Goal: Task Accomplishment & Management: Manage account settings

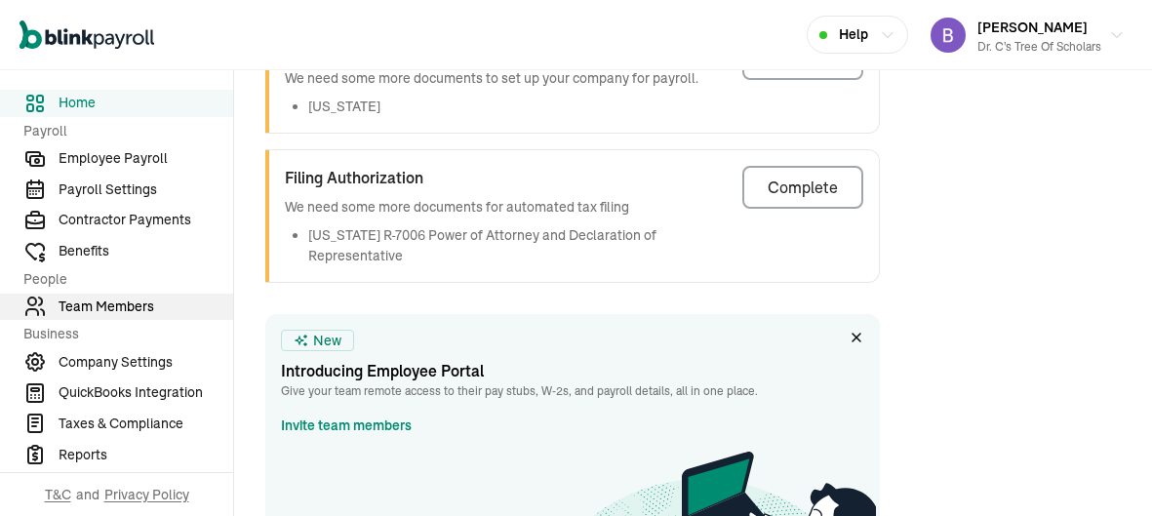
click at [101, 308] on span "Team Members" at bounding box center [146, 307] width 175 height 20
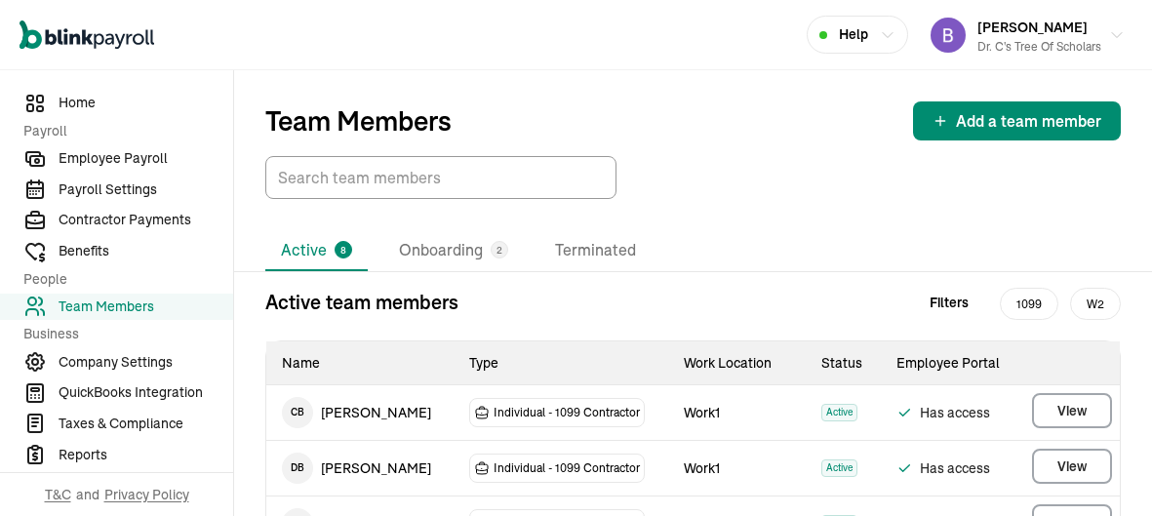
scroll to position [372, 0]
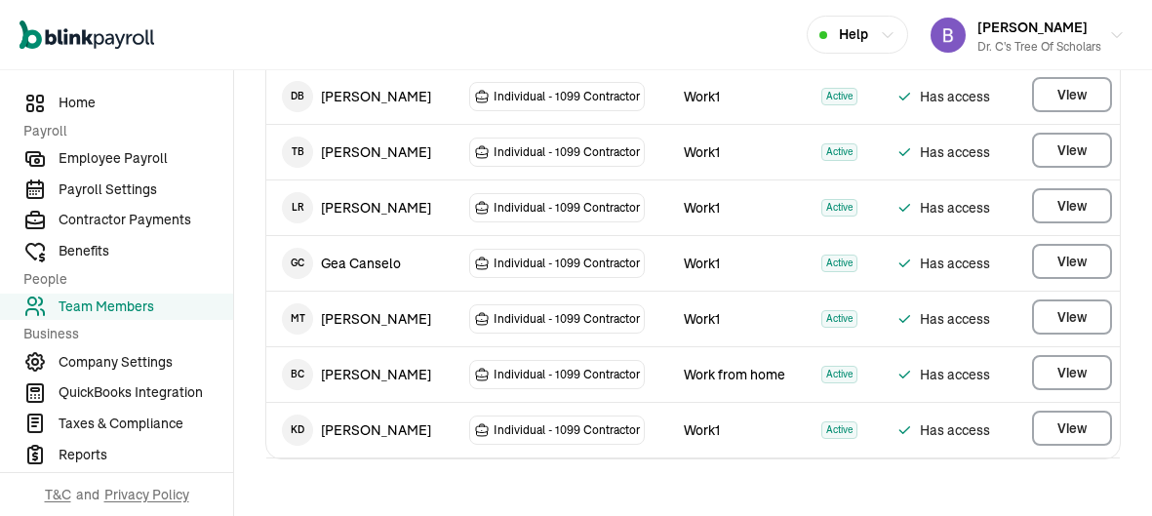
click at [678, 33] on div "Open main menu Help Bianca Comeaux Dr. C's Tree of Scholars" at bounding box center [576, 35] width 1152 height 70
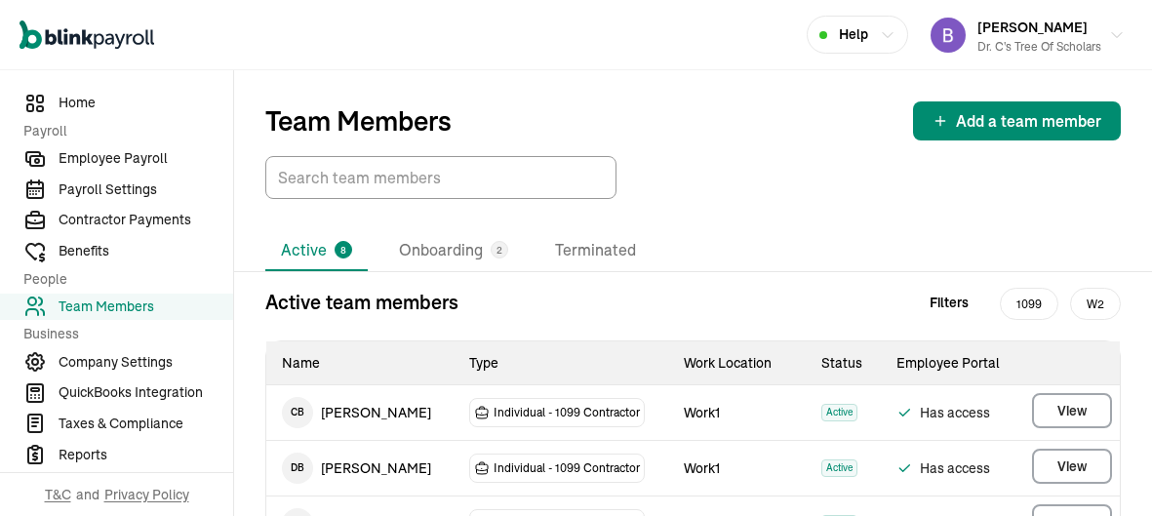
scroll to position [372, 0]
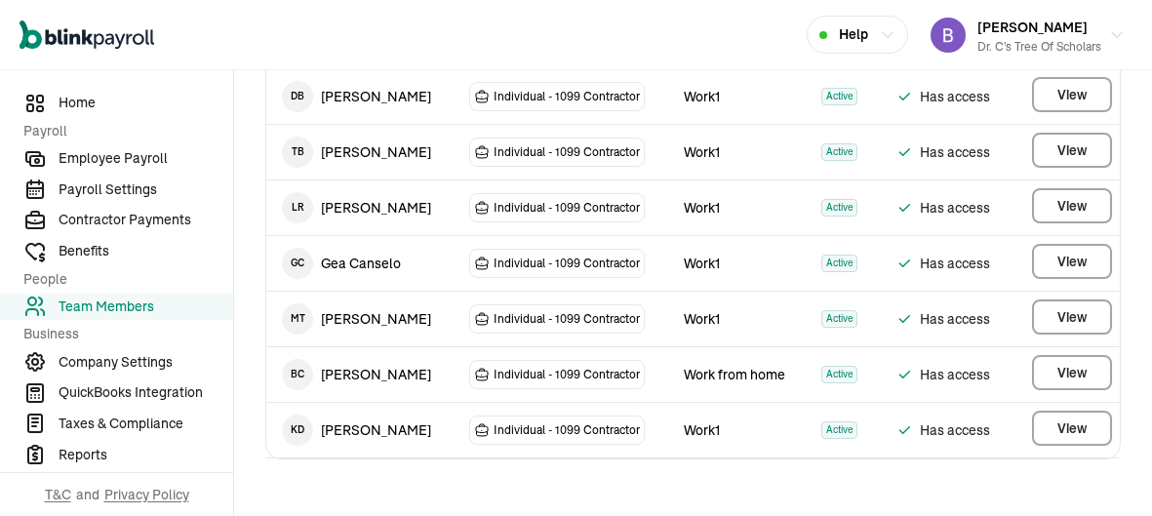
click at [678, 33] on div "Open main menu Help [PERSON_NAME] Dr. C's Tree of Scholars" at bounding box center [576, 35] width 1152 height 70
